Goal: Information Seeking & Learning: Understand process/instructions

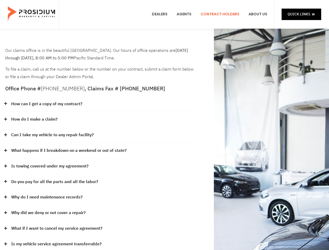
click at [164, 125] on div "How do I make a claim?" at bounding box center [99, 120] width 189 height 16
click at [100, 104] on div "How can I get a copy of my contract?" at bounding box center [99, 104] width 189 height 16
click at [46, 104] on link "How can I get a copy of my contract?" at bounding box center [46, 104] width 71 height 8
click at [100, 119] on div "How do I make a claim?" at bounding box center [99, 120] width 189 height 16
click at [34, 119] on link "How do I make a claim?" at bounding box center [34, 120] width 46 height 8
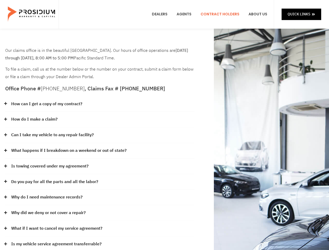
click at [100, 135] on div "Can I take my vehicle to any repair facility?" at bounding box center [99, 135] width 189 height 16
click at [53, 135] on link "Can I take my vehicle to any repair facility?" at bounding box center [52, 135] width 82 height 8
click at [100, 151] on link "What happens if I breakdown on a weekend or out of state?" at bounding box center [68, 151] width 115 height 8
click at [68, 150] on link "What happens if I breakdown on a weekend or out of state?" at bounding box center [68, 151] width 115 height 8
click at [100, 166] on div "Is towing covered under my agreement?" at bounding box center [99, 166] width 189 height 16
